Goal: Task Accomplishment & Management: Manage account settings

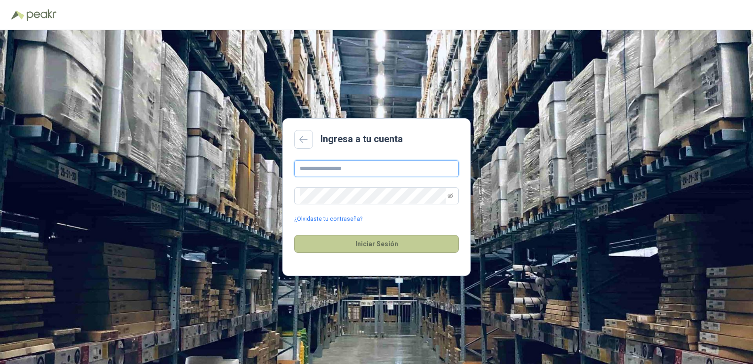
type input "**********"
click at [395, 241] on button "Iniciar Sesión" at bounding box center [376, 244] width 165 height 18
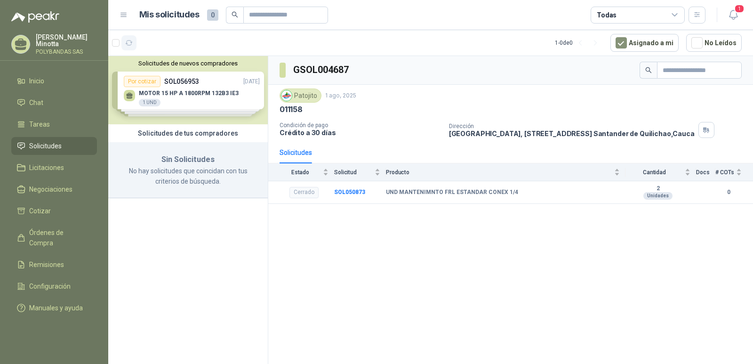
click at [133, 42] on icon "button" at bounding box center [129, 43] width 8 height 8
click at [156, 67] on button "Solicitudes de nuevos compradores" at bounding box center [188, 63] width 152 height 7
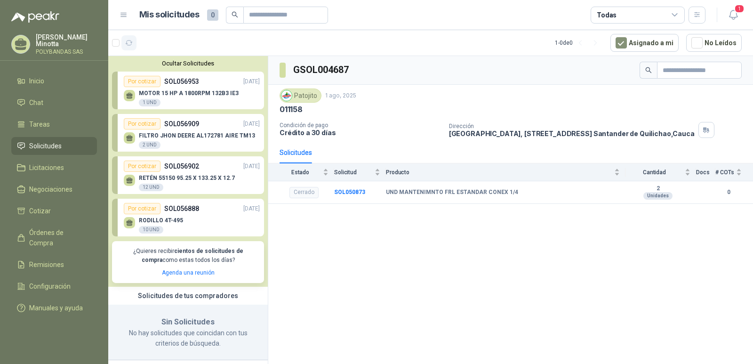
click at [130, 43] on icon "button" at bounding box center [129, 43] width 8 height 8
click at [57, 44] on p "Solanyi [PERSON_NAME]" at bounding box center [66, 40] width 61 height 13
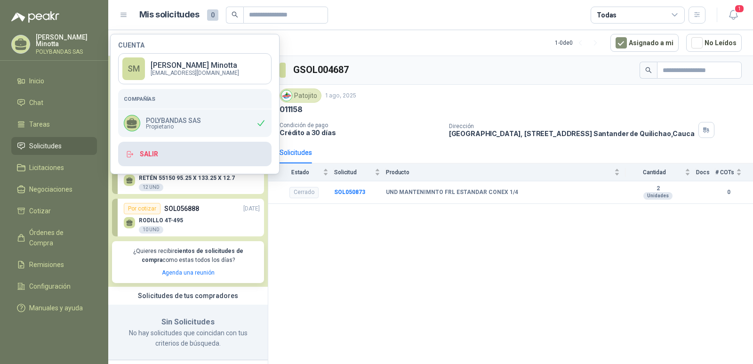
click at [148, 151] on button "Salir" at bounding box center [194, 154] width 153 height 24
